Goal: Task Accomplishment & Management: Understand process/instructions

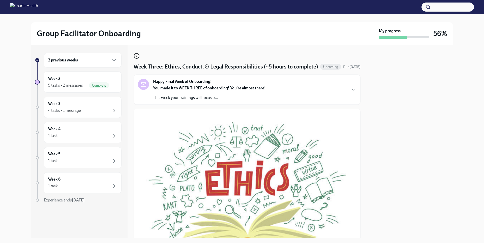
click at [137, 54] on icon "button" at bounding box center [137, 56] width 6 height 6
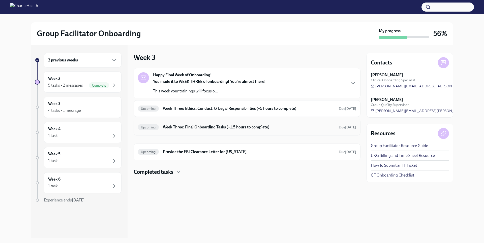
click at [202, 128] on h6 "Week Three: Final Onboarding Tasks (~1.5 hours to complete)" at bounding box center [249, 128] width 172 height 6
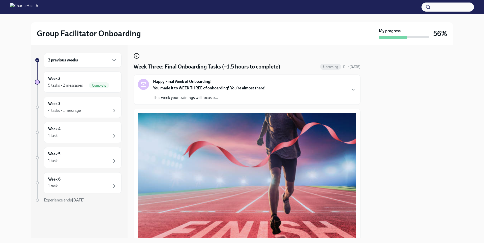
click at [137, 55] on icon "button" at bounding box center [136, 56] width 1 height 2
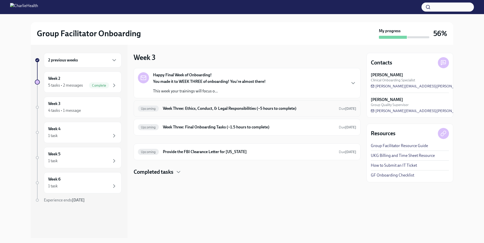
click at [232, 110] on h6 "Week Three: Ethics, Conduct, & Legal Responsibilities (~5 hours to complete)" at bounding box center [249, 109] width 172 height 6
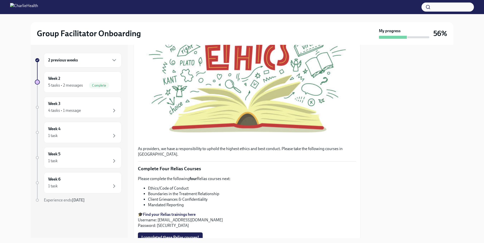
scroll to position [247, 0]
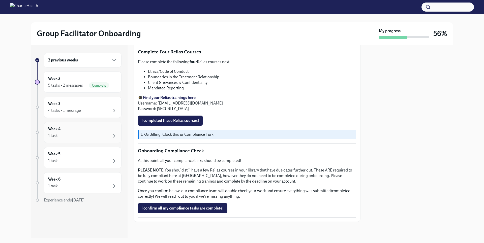
click at [71, 129] on div "Week 4 1 task" at bounding box center [82, 132] width 69 height 13
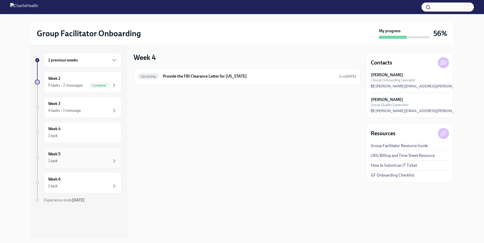
click at [86, 152] on div "Week 5 1 task" at bounding box center [82, 158] width 69 height 13
click at [93, 182] on div "Week 6 1 task" at bounding box center [82, 183] width 69 height 13
click at [67, 104] on div "Week 3 4 tasks • 1 message" at bounding box center [82, 107] width 69 height 13
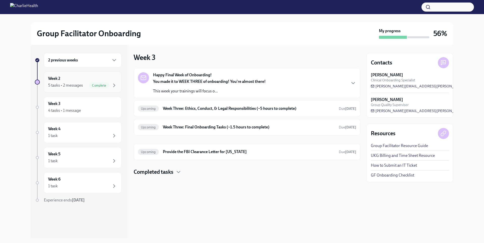
click at [70, 83] on div "5 tasks • 2 messages" at bounding box center [65, 86] width 35 height 6
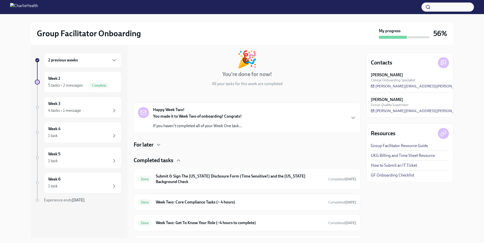
scroll to position [76, 0]
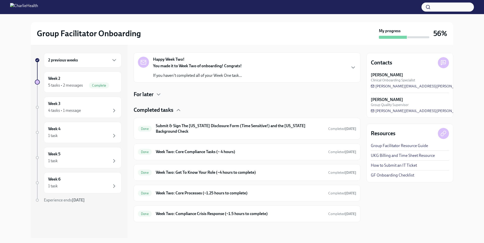
click at [96, 59] on div "2 previous weeks" at bounding box center [82, 60] width 69 height 6
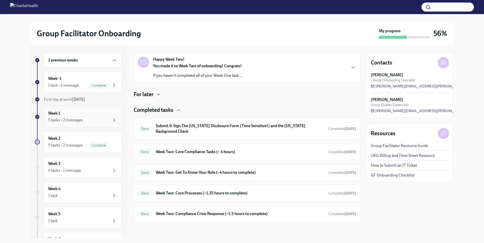
click at [78, 115] on div "Week 1 5 tasks • 2 messages" at bounding box center [82, 117] width 69 height 13
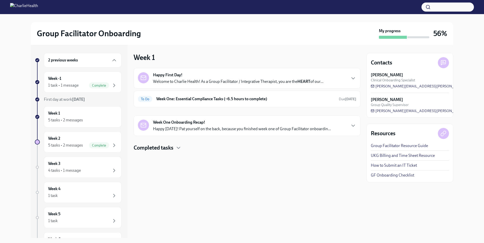
click at [162, 149] on h4 "Completed tasks" at bounding box center [154, 148] width 40 height 8
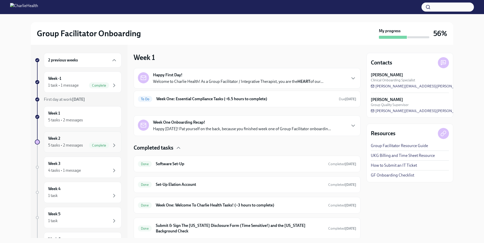
click at [75, 148] on div "5 tasks • 2 messages" at bounding box center [65, 146] width 35 height 6
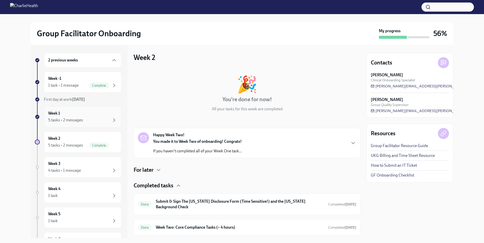
click at [73, 116] on div "Week 1 5 tasks • 2 messages" at bounding box center [82, 117] width 69 height 13
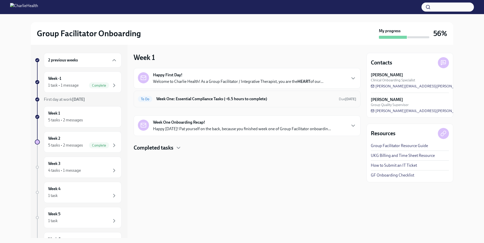
click at [179, 99] on h6 "Week One: Essential Compliance Tasks (~6.5 hours to complete)" at bounding box center [245, 99] width 179 height 6
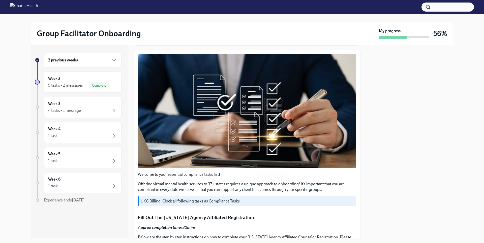
scroll to position [36, 0]
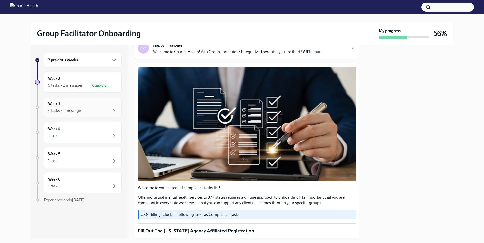
click at [66, 107] on div "Week 3 4 tasks • 1 message" at bounding box center [82, 107] width 69 height 13
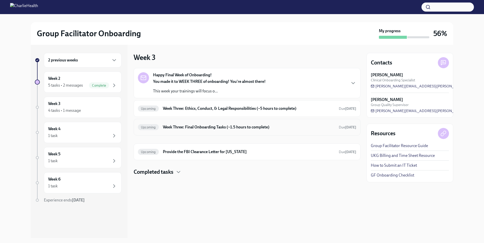
click at [200, 128] on h6 "Week Three: Final Onboarding Tasks (~1.5 hours to complete)" at bounding box center [249, 128] width 172 height 6
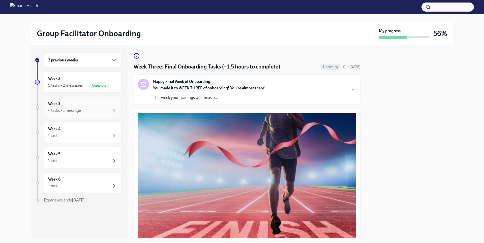
click at [82, 113] on div "4 tasks • 1 message" at bounding box center [82, 111] width 69 height 6
